Goal: Task Accomplishment & Management: Use online tool/utility

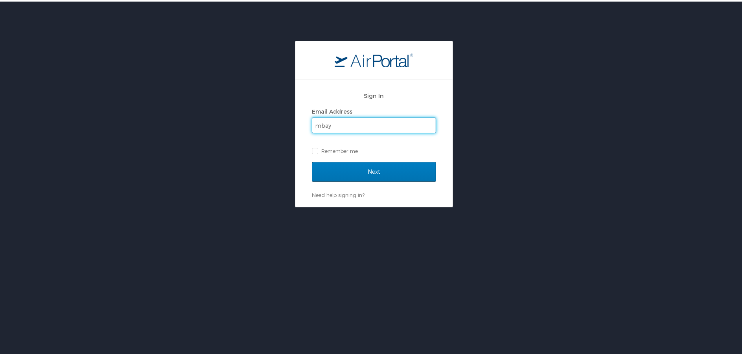
click at [329, 127] on input "mbay" at bounding box center [373, 123] width 123 height 15
type input "mbayham@lwc.la.gov"
click at [314, 149] on label "Remember me" at bounding box center [374, 149] width 124 height 12
click at [314, 149] on input "Remember me" at bounding box center [314, 148] width 5 height 5
checkbox input "true"
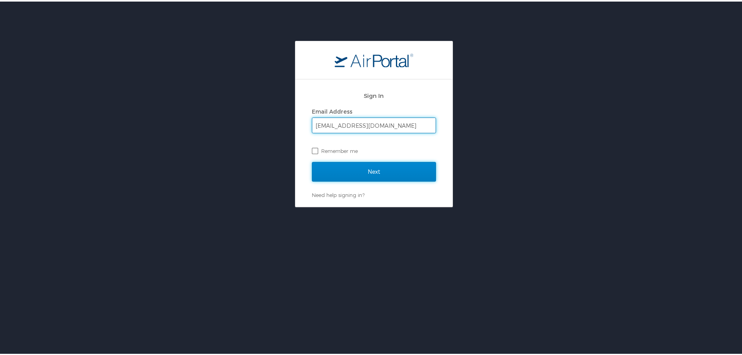
click at [360, 171] on input "Next" at bounding box center [374, 170] width 124 height 20
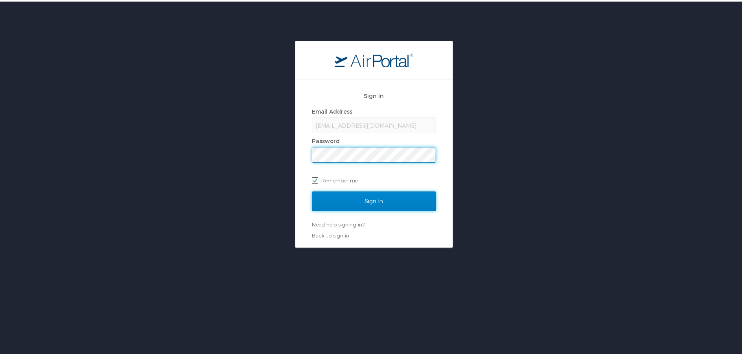
click at [361, 199] on input "Sign In" at bounding box center [374, 200] width 124 height 20
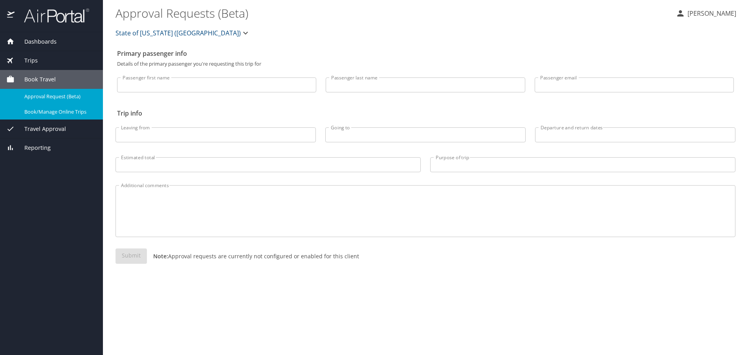
click at [54, 112] on span "Book/Manage Online Trips" at bounding box center [58, 111] width 69 height 7
